Goal: Complete application form

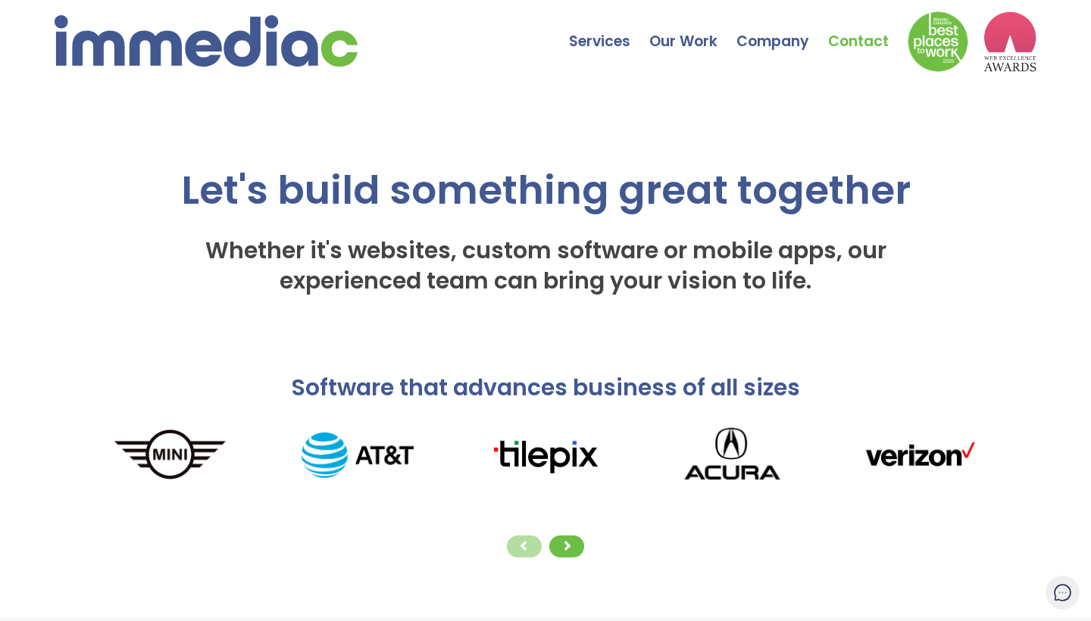
click at [844, 39] on link "Contact" at bounding box center [868, 30] width 80 height 53
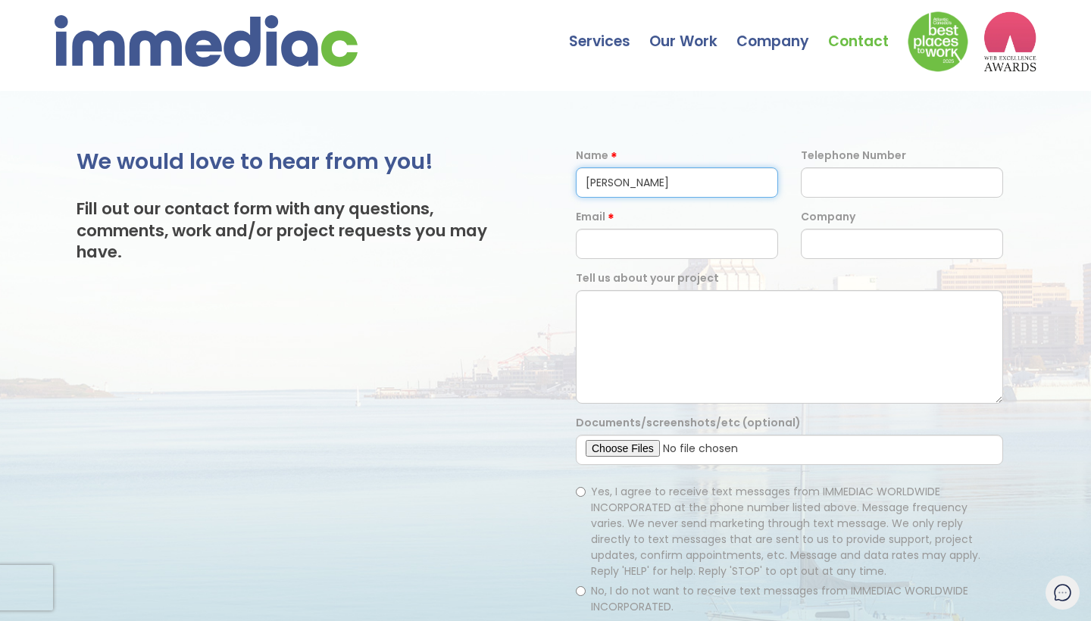
type input "[PERSON_NAME]"
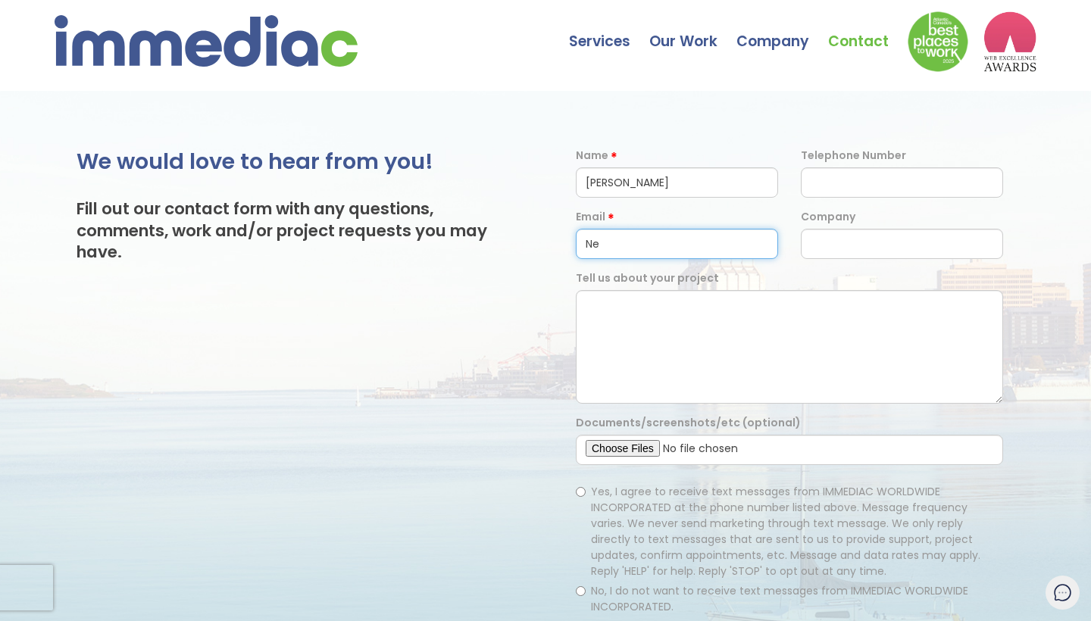
type input "N"
type input "bradchauhannyc@gmail.com"
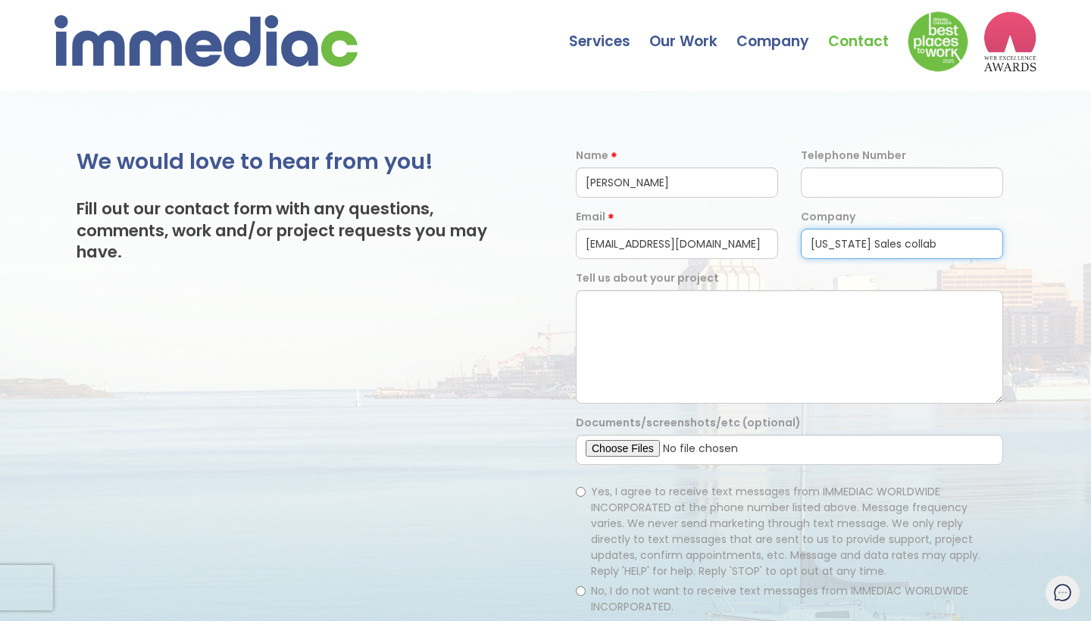
type input "New york Sales collab"
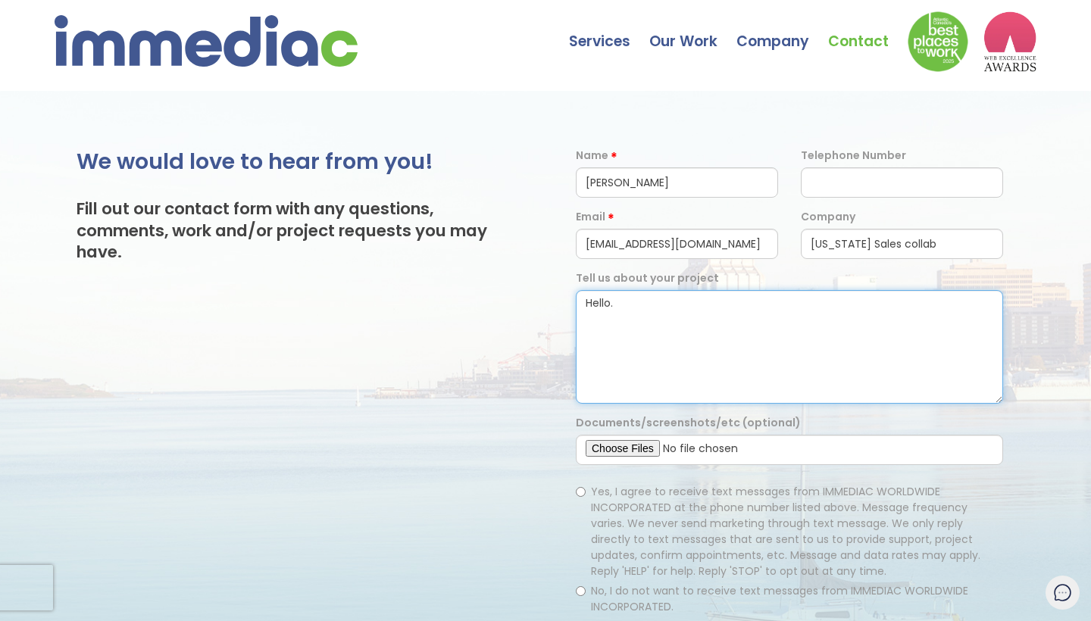
paste textarea "My name is Brad Chauhan. I'm a professional closer from New York. I have over a…"
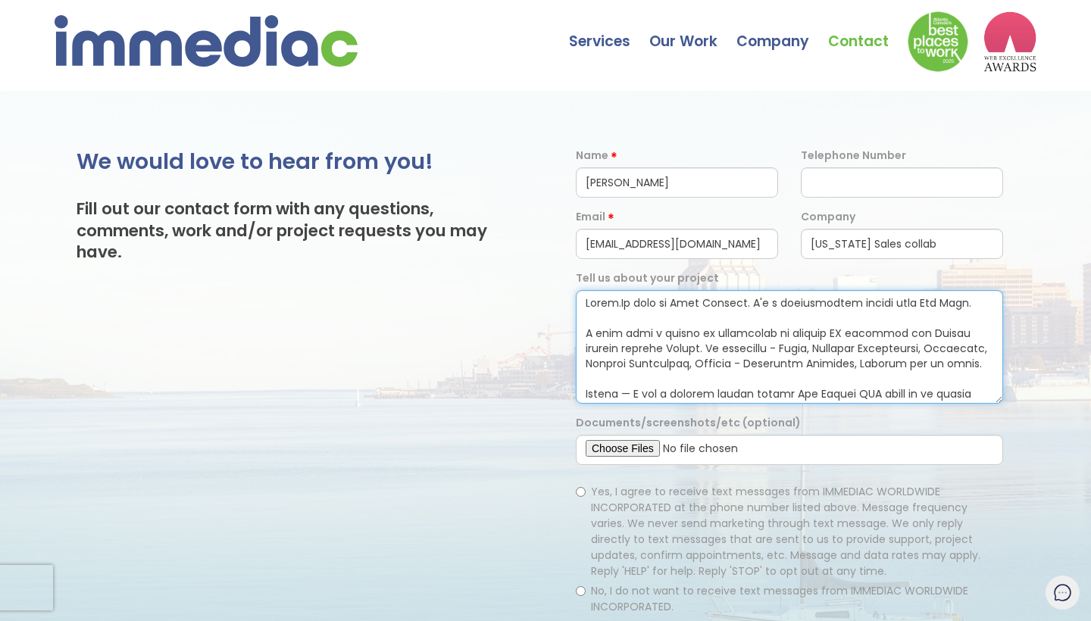
scroll to position [397, 0]
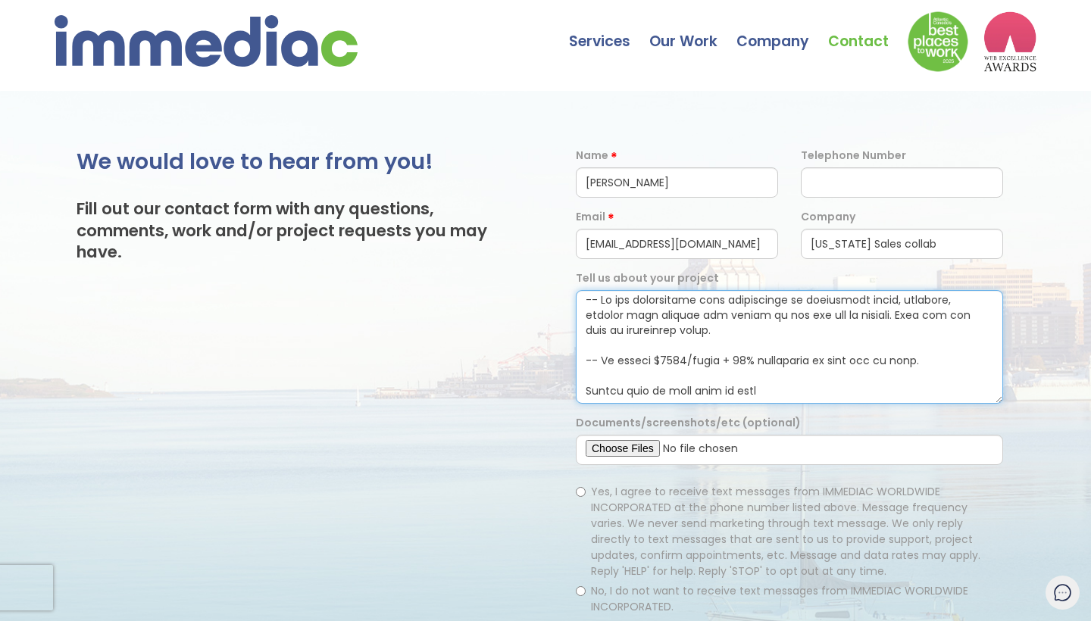
type textarea "Hello.My name is Brad Chauhan. I'm a professional closer from New York. I have …"
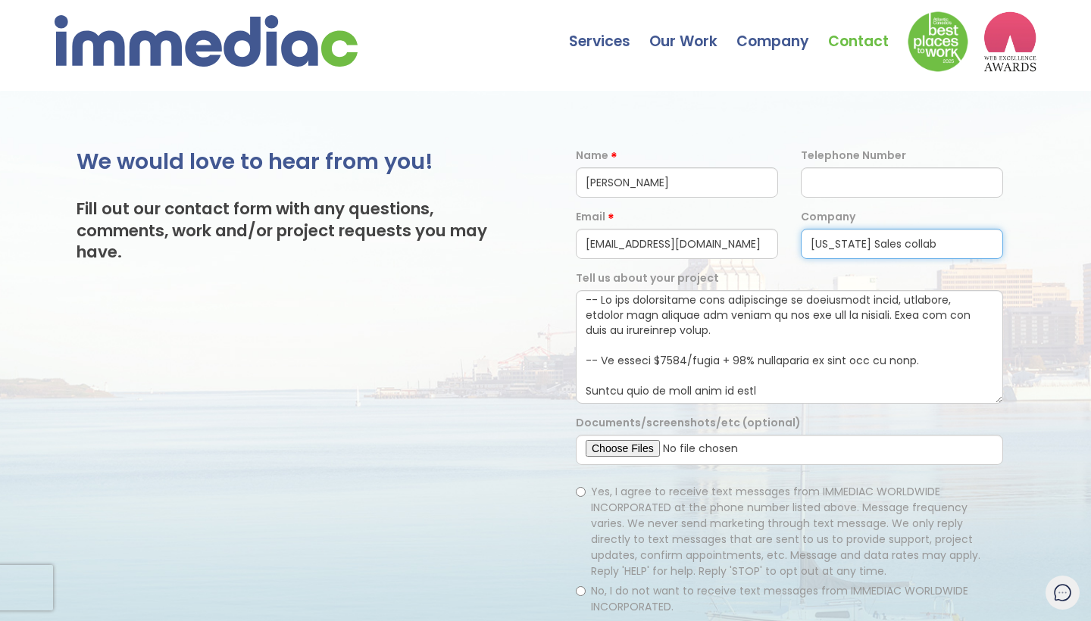
click at [898, 245] on input "New york Sales collab" at bounding box center [902, 244] width 202 height 30
click at [843, 244] on input "New york Sales Collab" at bounding box center [902, 244] width 202 height 30
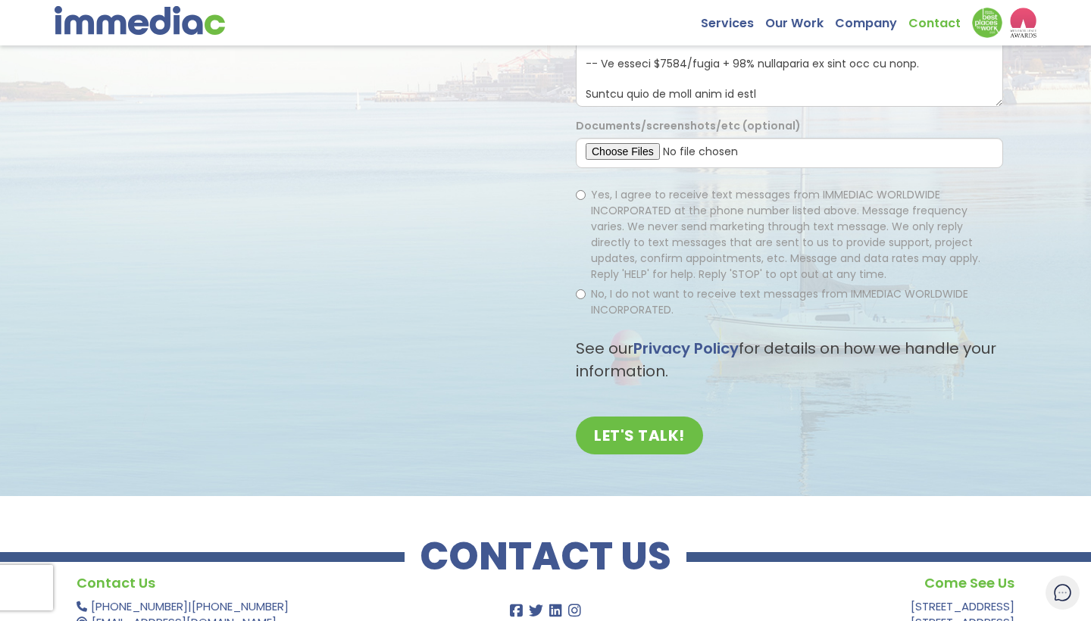
scroll to position [332, 0]
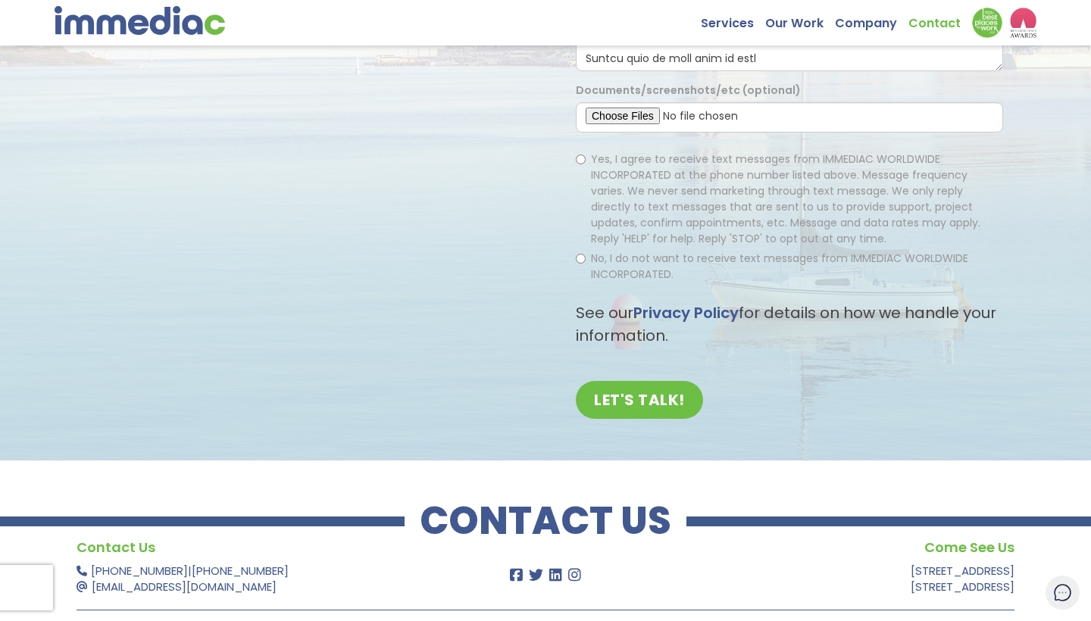
type input "New York Sales Collab"
click at [585, 160] on label "Yes, I agree to receive text messages from IMMEDIAC WORLDWIDE INCORPORATED at t…" at bounding box center [789, 198] width 427 height 95
click at [585, 160] on input "Yes, I agree to receive text messages from IMMEDIAC WORLDWIDE INCORPORATED at t…" at bounding box center [581, 160] width 10 height 10
radio input "true"
click at [616, 379] on div "LET'S TALK!" at bounding box center [789, 395] width 450 height 45
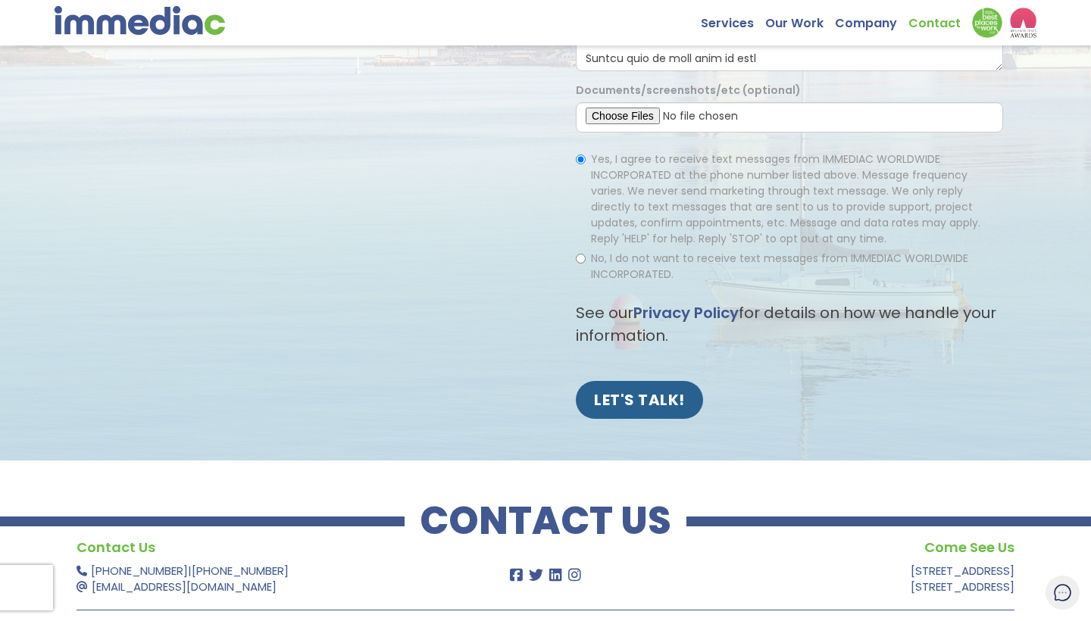
click at [619, 394] on input "LET'S TALK!" at bounding box center [639, 400] width 127 height 38
